Goal: Task Accomplishment & Management: Manage account settings

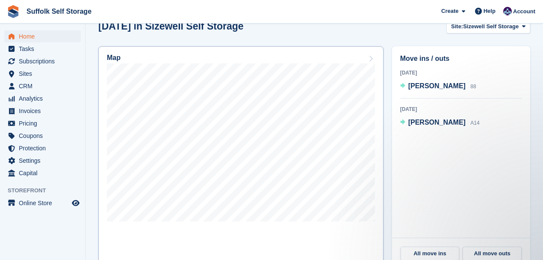
scroll to position [257, 0]
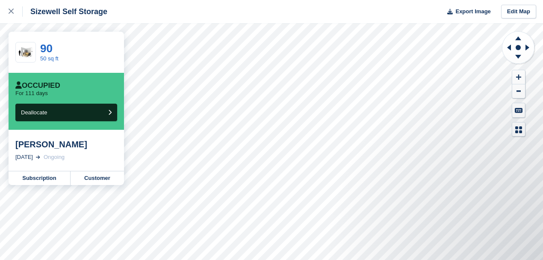
click at [44, 146] on div "Mrs Morgan" at bounding box center [66, 144] width 102 height 10
click at [34, 179] on link "Subscription" at bounding box center [40, 178] width 62 height 14
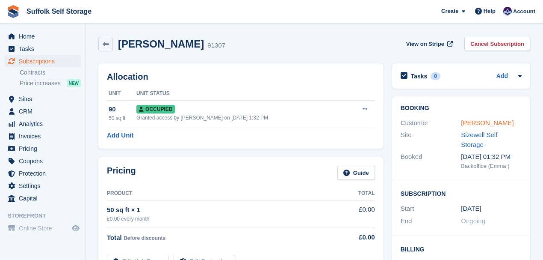
click at [476, 123] on link "Mrs Morgan" at bounding box center [487, 122] width 53 height 7
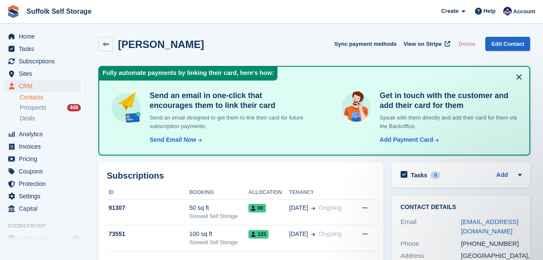
click at [521, 76] on button at bounding box center [520, 77] width 14 height 14
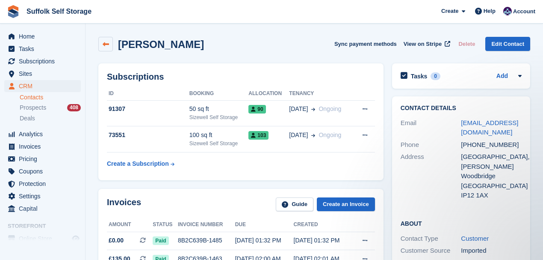
click at [104, 43] on icon at bounding box center [106, 44] width 6 height 6
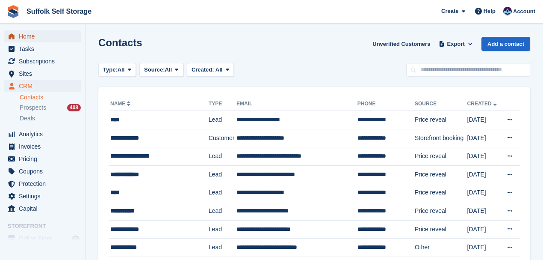
click at [29, 36] on span "Home" at bounding box center [44, 36] width 51 height 12
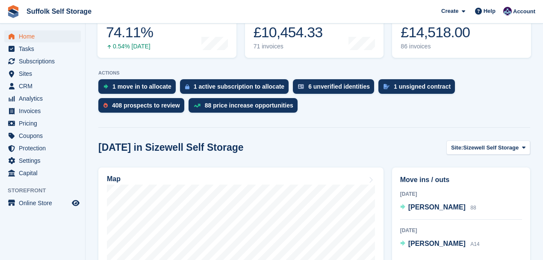
scroll to position [228, 0]
